Goal: Navigation & Orientation: Go to known website

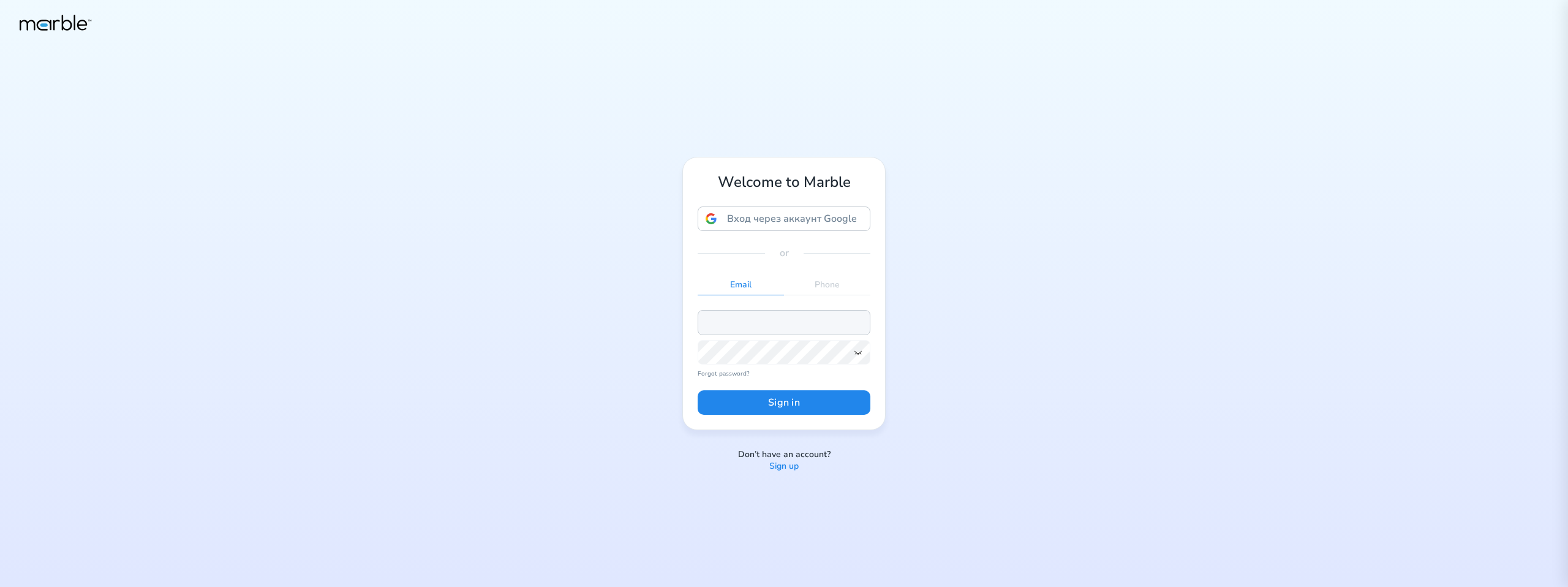
click at [808, 323] on input "email" at bounding box center [784, 322] width 173 height 25
paste input "[EMAIL_ADDRESS][DOMAIN_NAME]"
type input "[EMAIL_ADDRESS][DOMAIN_NAME]"
click at [862, 355] on icon at bounding box center [858, 352] width 10 height 10
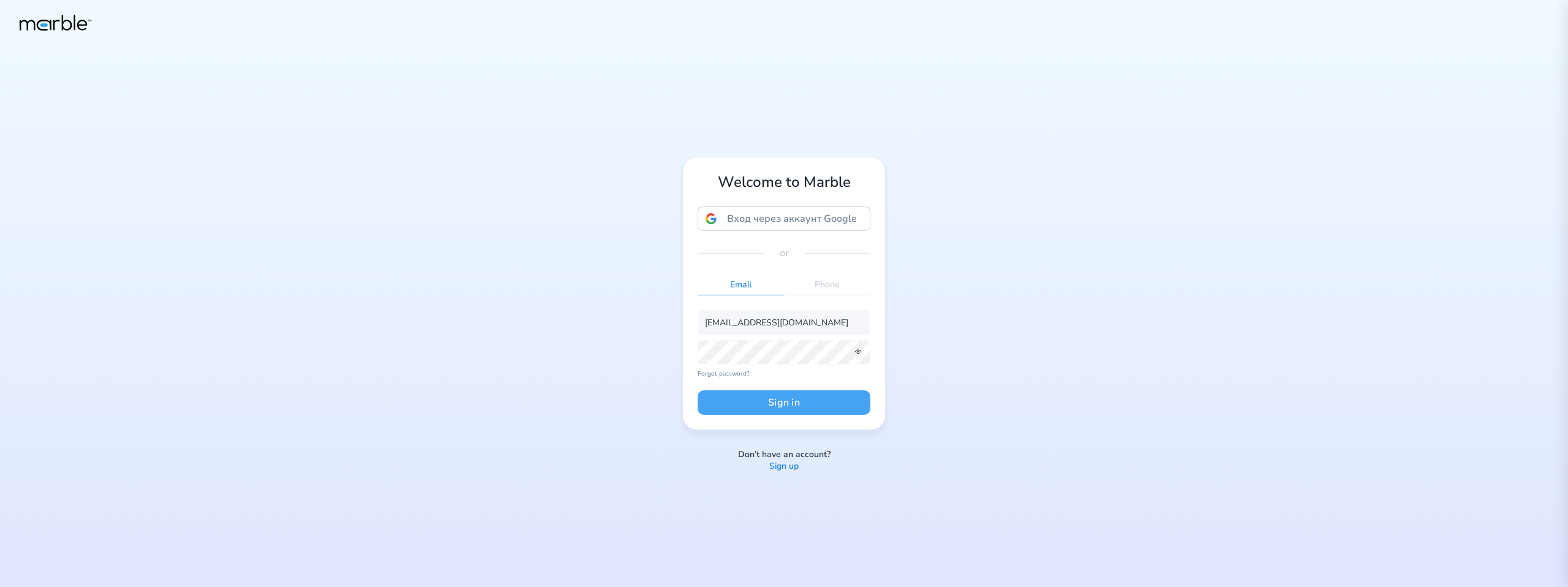
click at [814, 405] on button "Sign in" at bounding box center [784, 402] width 173 height 25
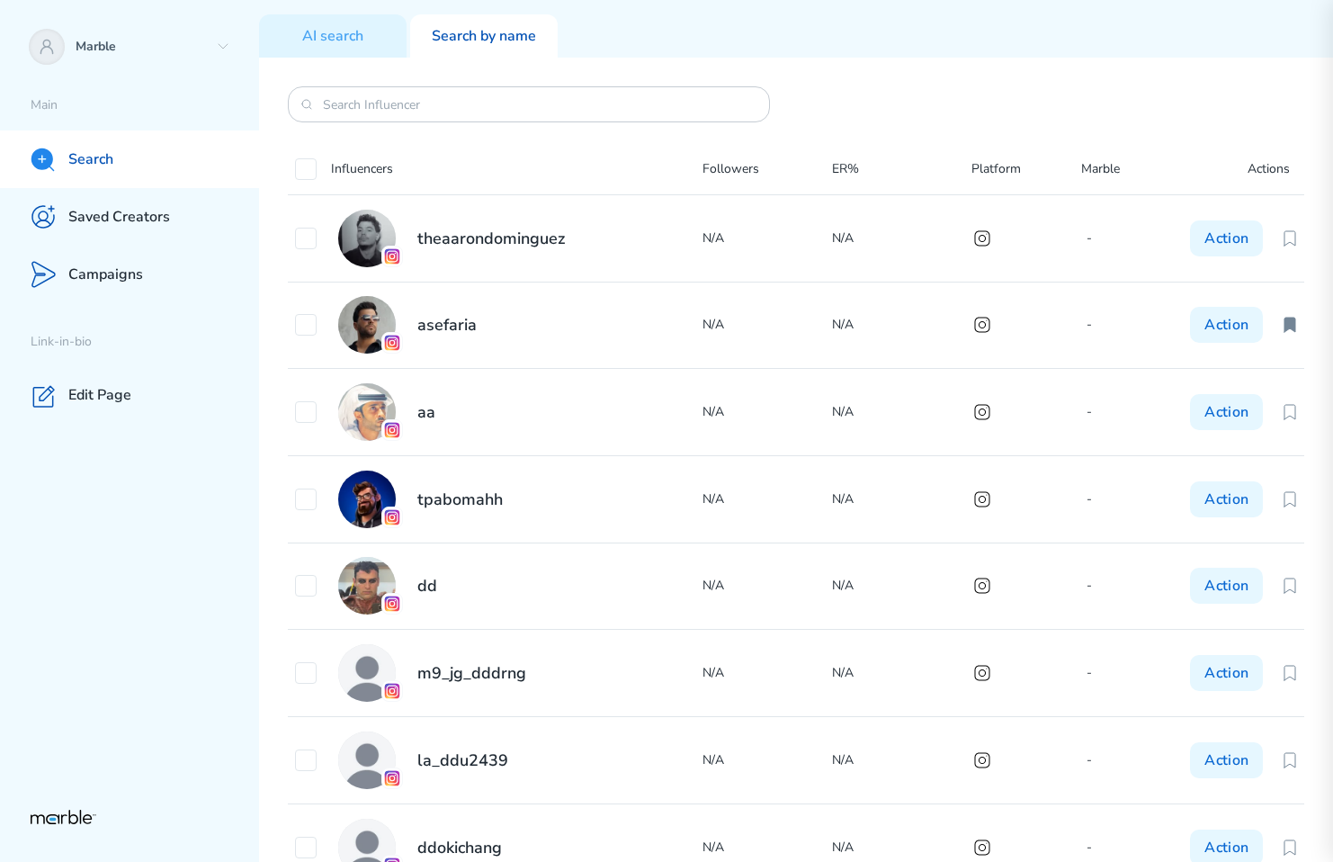
click at [1098, 98] on div "Influencers Followers ER% Platform Marble Actions theaarondominguez N/A N/A - A…" at bounding box center [796, 460] width 1074 height 804
